Goal: Ask a question

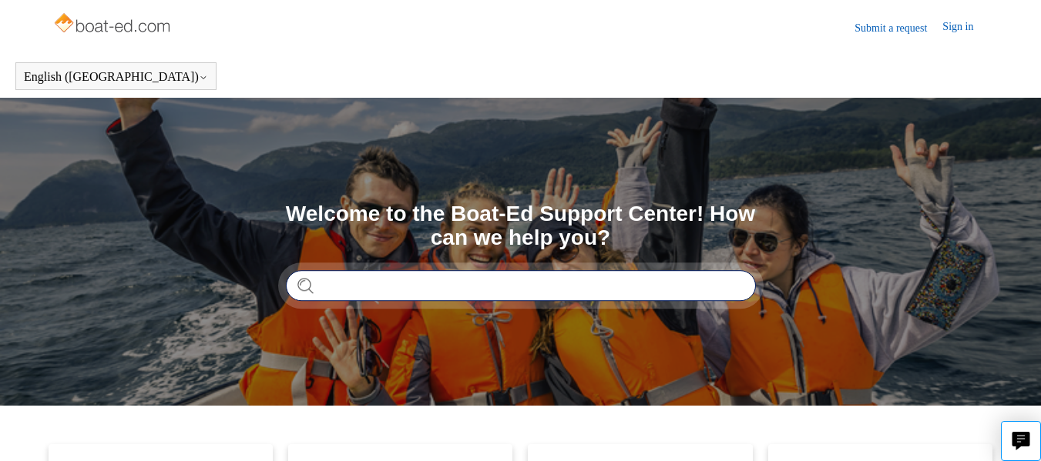
click at [462, 271] on input "Search" at bounding box center [521, 285] width 470 height 31
type input "**********"
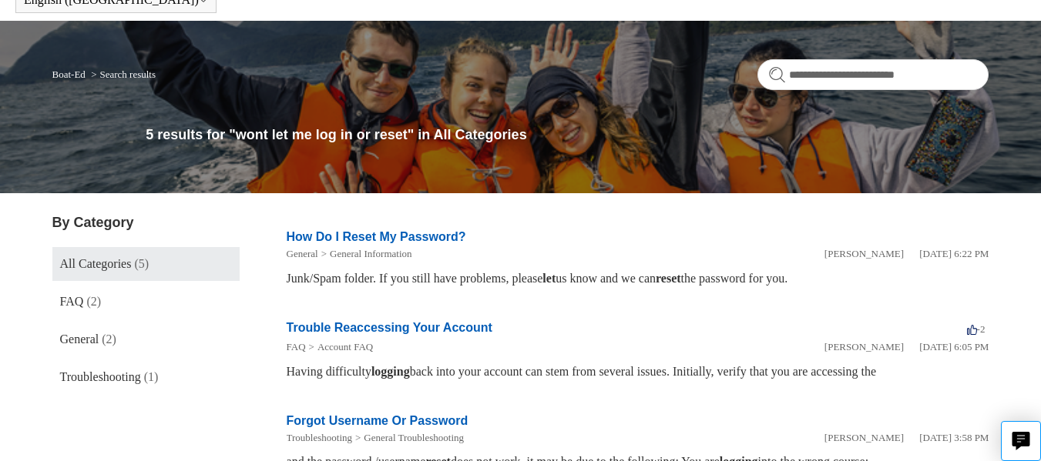
scroll to position [154, 0]
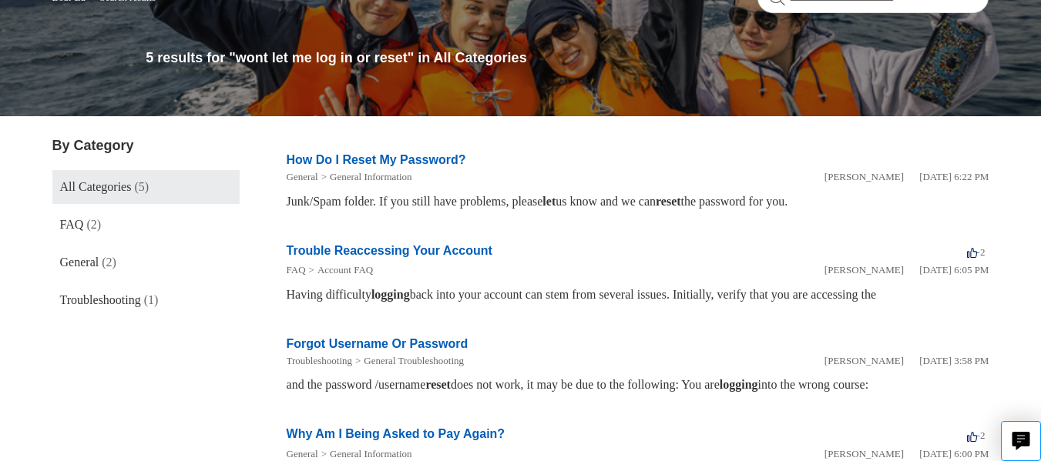
click at [366, 339] on link "Forgot Username Or Password" at bounding box center [378, 343] width 182 height 13
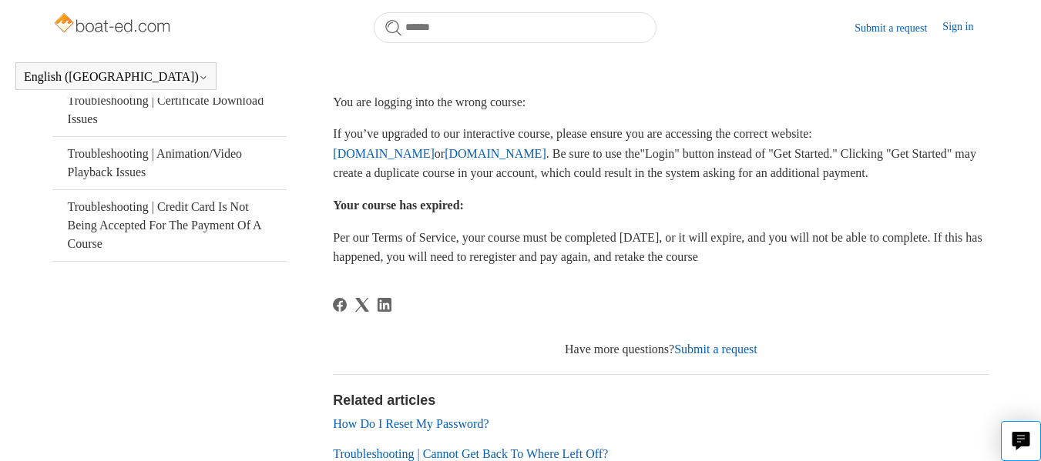
scroll to position [573, 0]
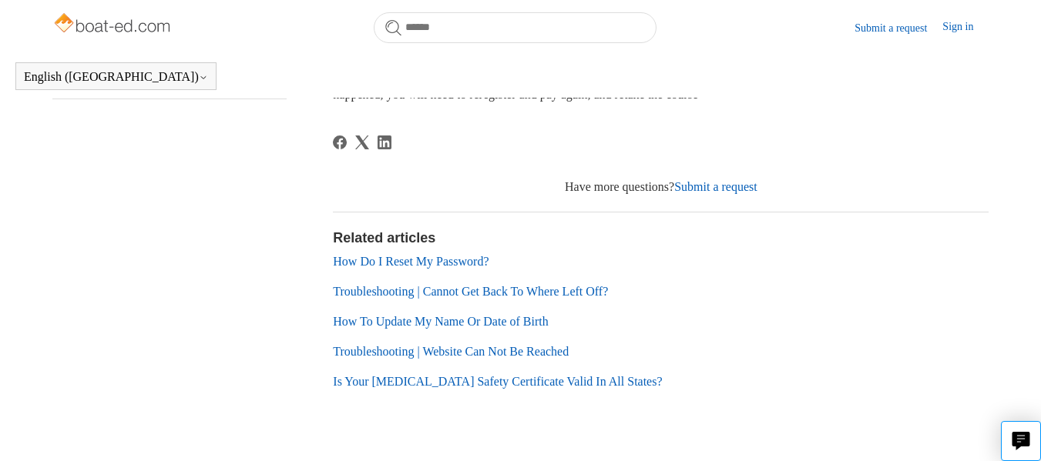
click at [426, 268] on link "How Do I Reset My Password?" at bounding box center [411, 261] width 156 height 13
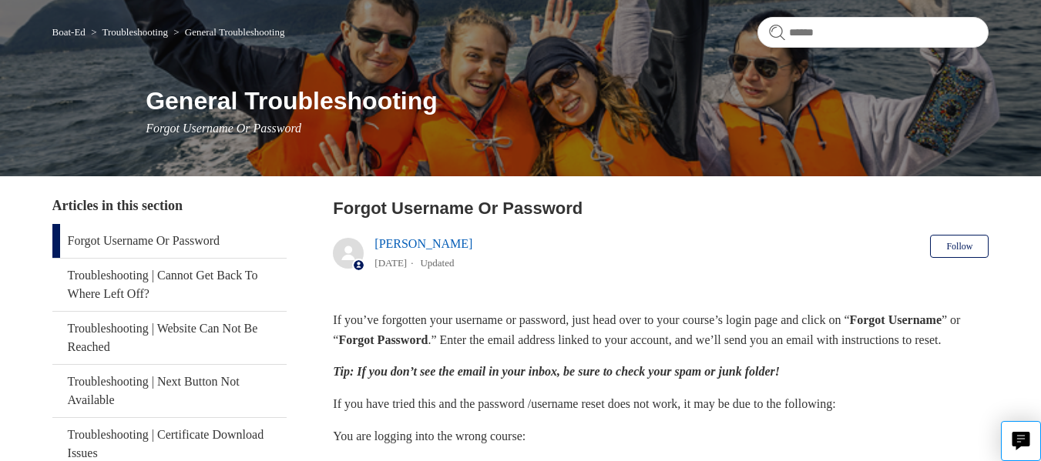
scroll to position [0, 0]
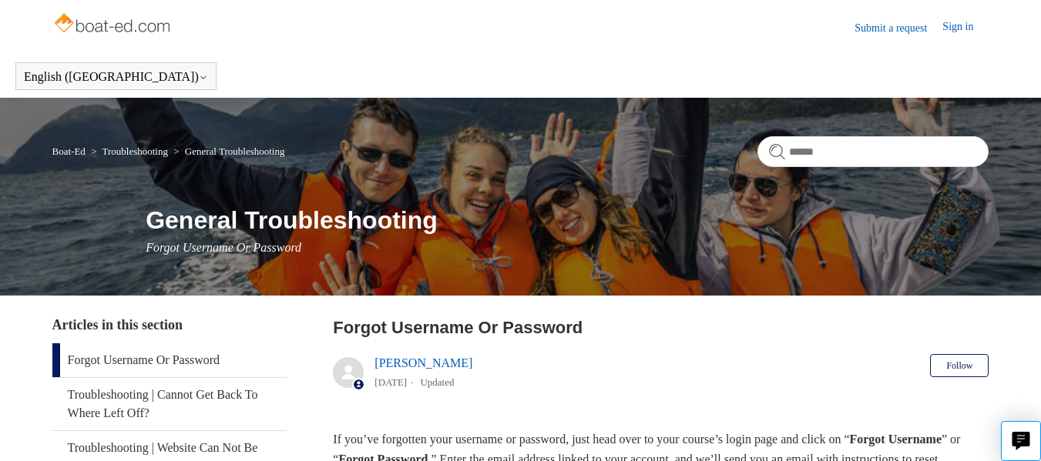
click at [148, 151] on link "Troubleshooting" at bounding box center [134, 152] width 65 height 12
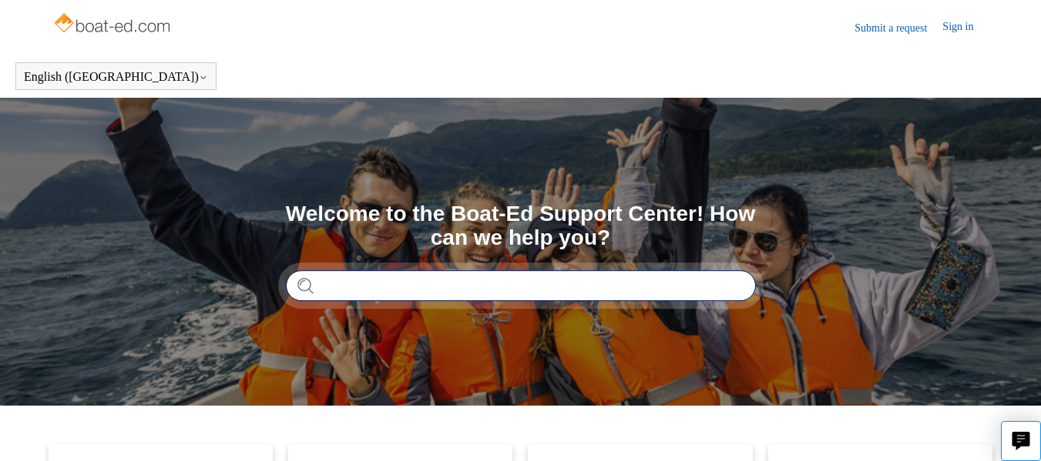
click at [411, 280] on input "Search" at bounding box center [521, 285] width 470 height 31
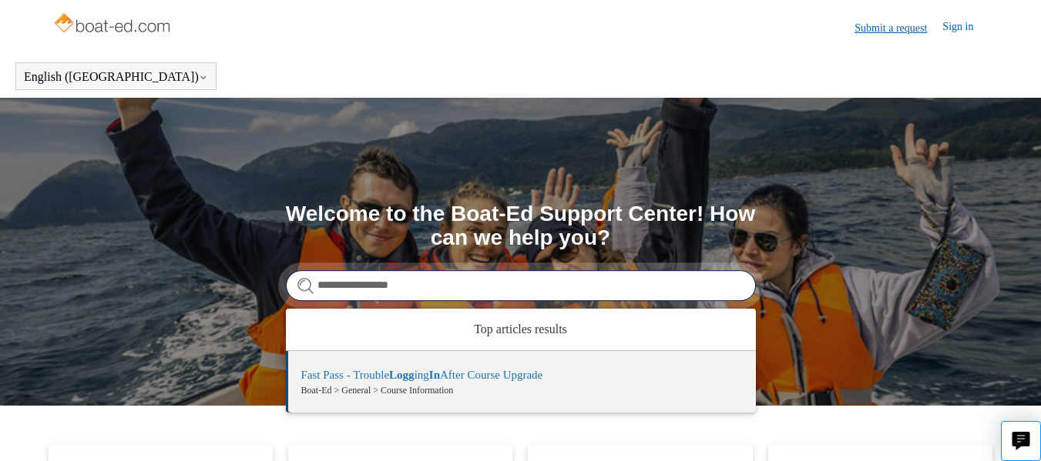
type input "**********"
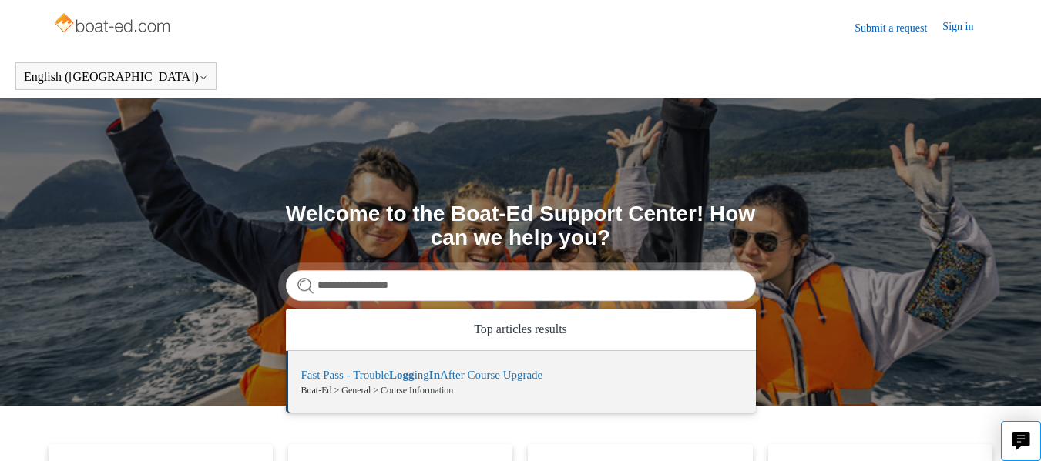
click at [883, 29] on link "Submit a request" at bounding box center [898, 28] width 88 height 16
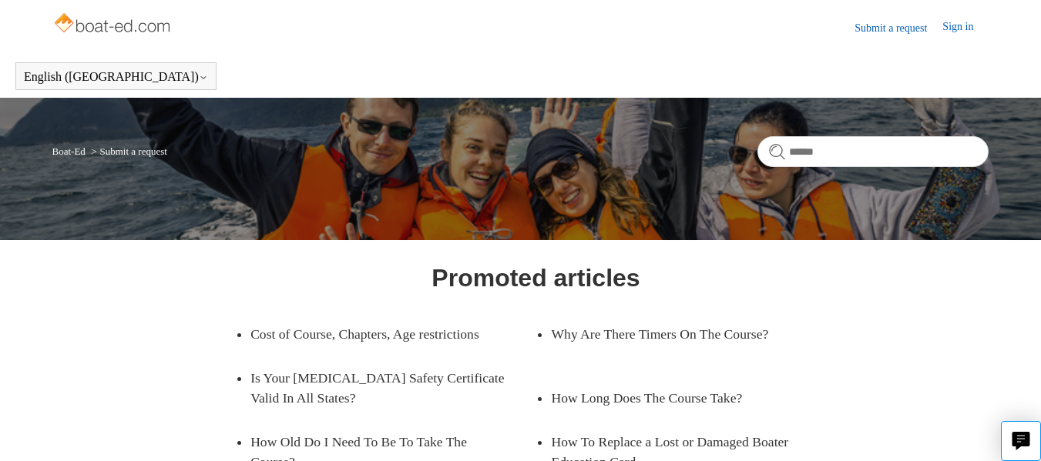
click at [962, 24] on link "Sign in" at bounding box center [965, 27] width 46 height 18
